Goal: Navigation & Orientation: Find specific page/section

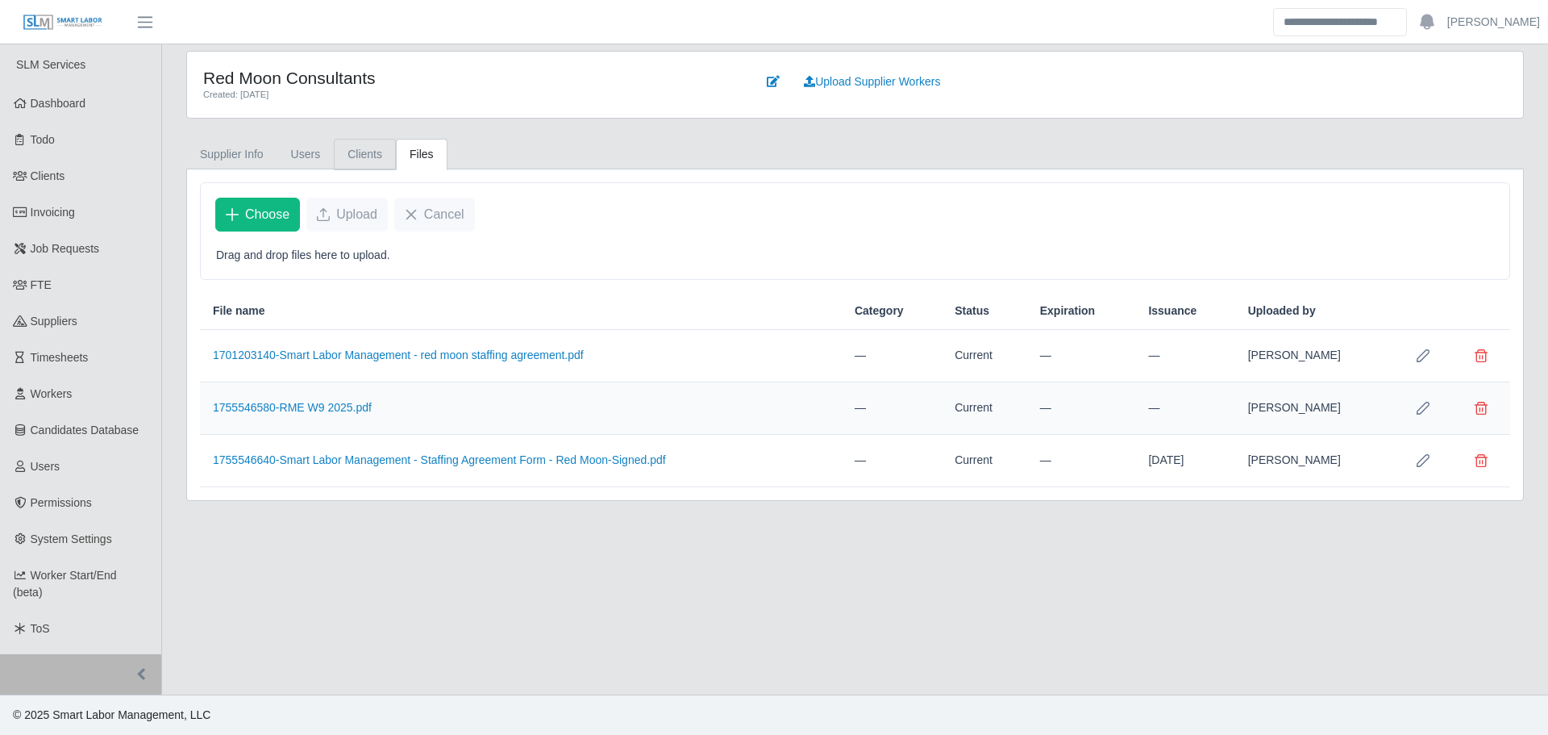
click at [367, 155] on link "Clients" at bounding box center [365, 154] width 62 height 31
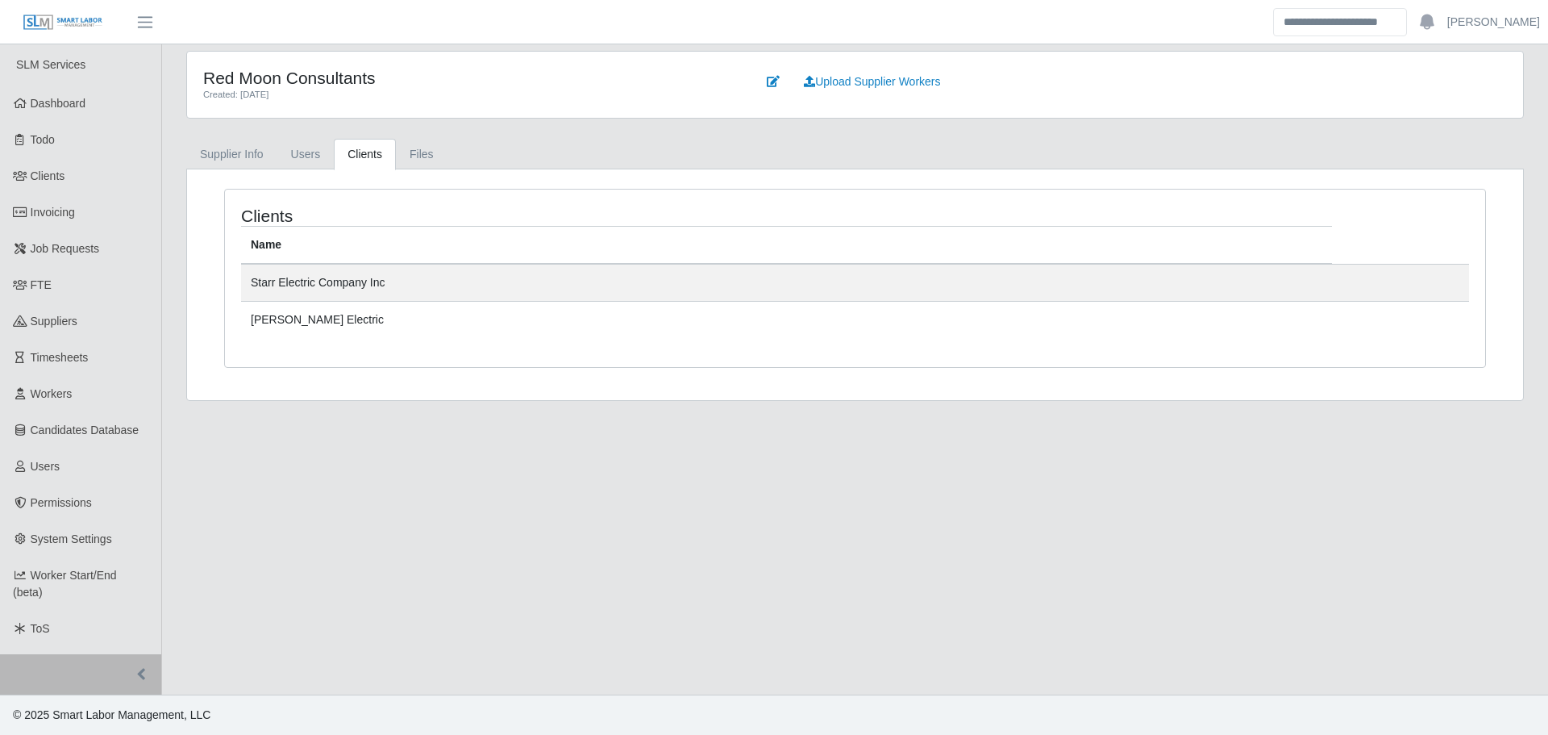
click at [392, 152] on link "Clients" at bounding box center [365, 154] width 62 height 31
click at [416, 146] on link "Files" at bounding box center [422, 154] width 52 height 31
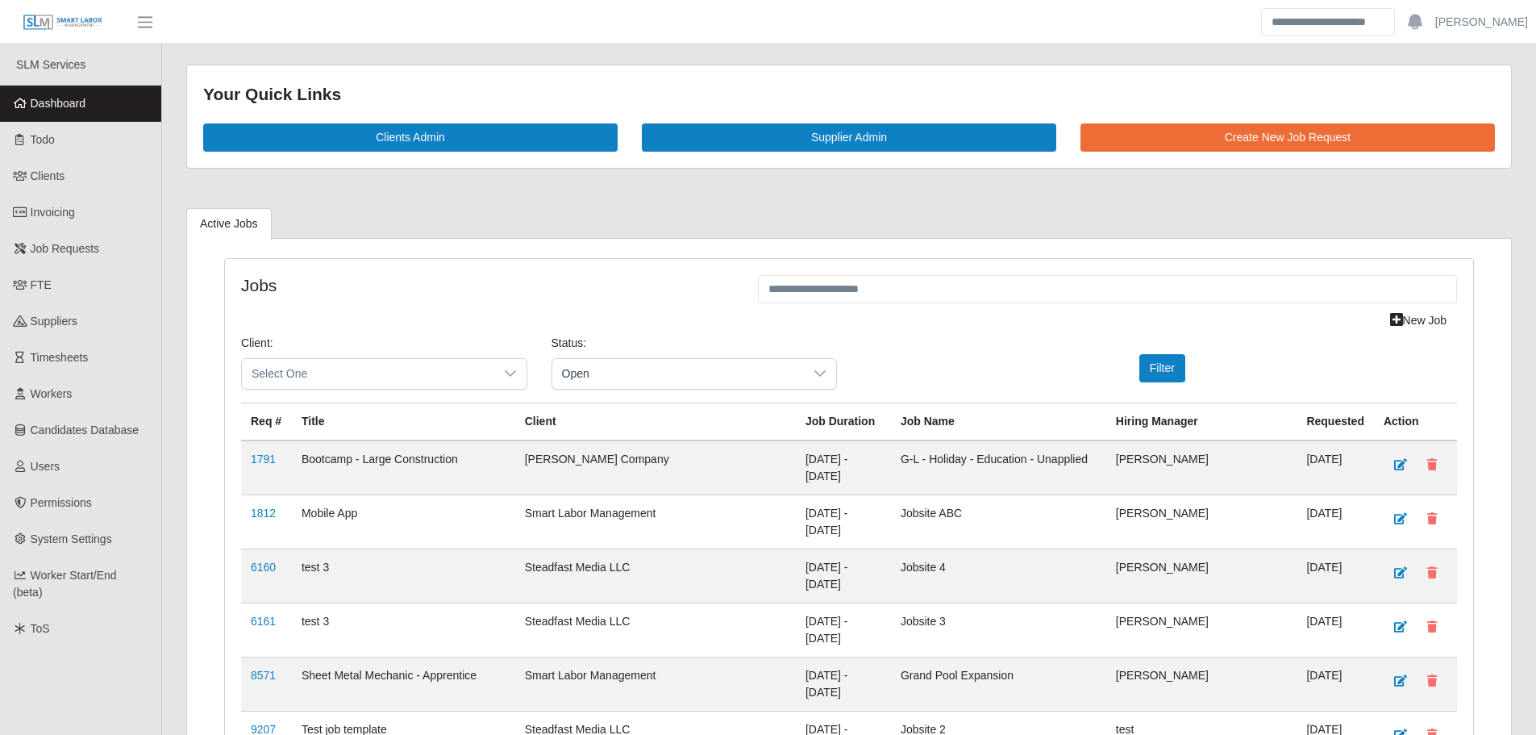
click at [124, 100] on link "Dashboard" at bounding box center [80, 103] width 161 height 36
